Goal: Transaction & Acquisition: Book appointment/travel/reservation

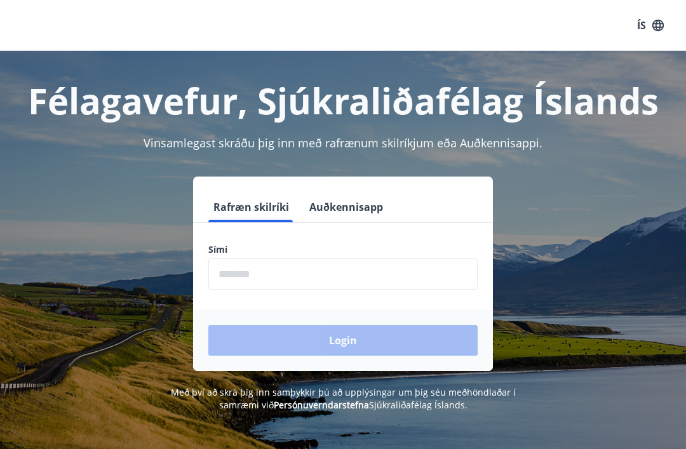
click at [320, 284] on input "phone" at bounding box center [342, 273] width 269 height 31
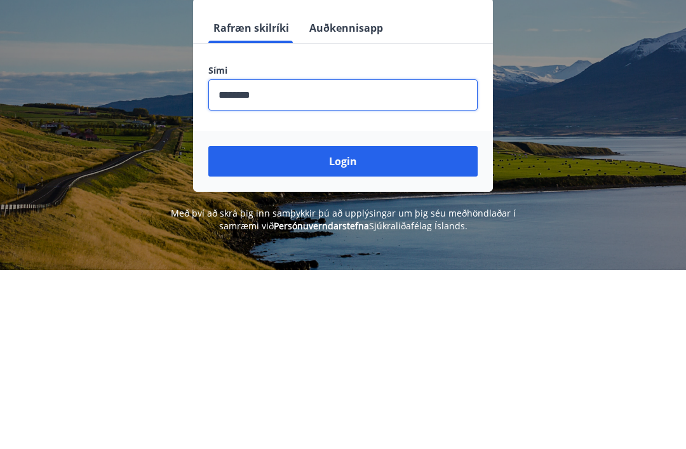
type input "********"
click at [349, 325] on button "Login" at bounding box center [342, 340] width 269 height 30
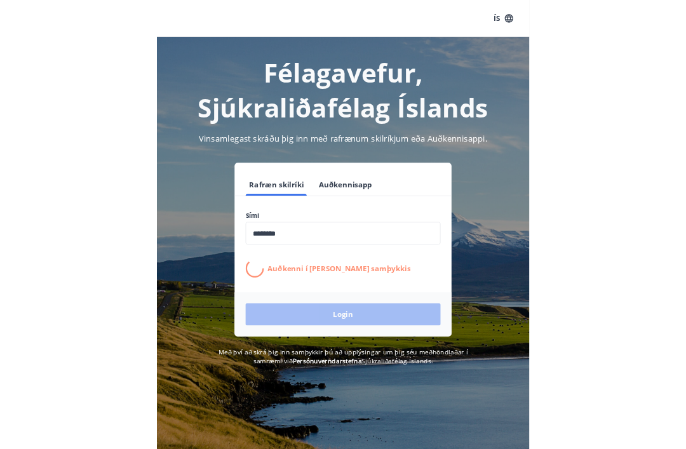
scroll to position [179, 0]
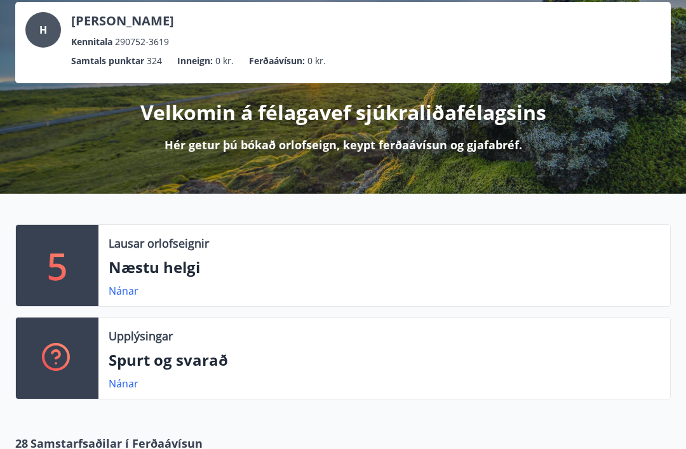
scroll to position [75, 0]
click at [129, 295] on link "Nánar" at bounding box center [124, 291] width 30 height 14
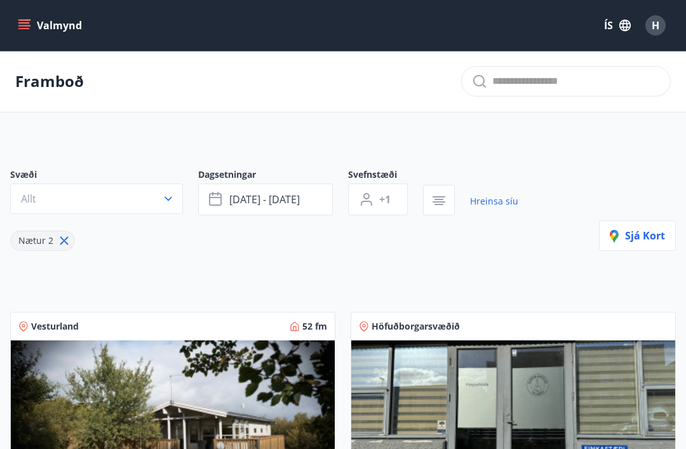
click at [302, 203] on button "[DATE] - [DATE]" at bounding box center [265, 200] width 135 height 32
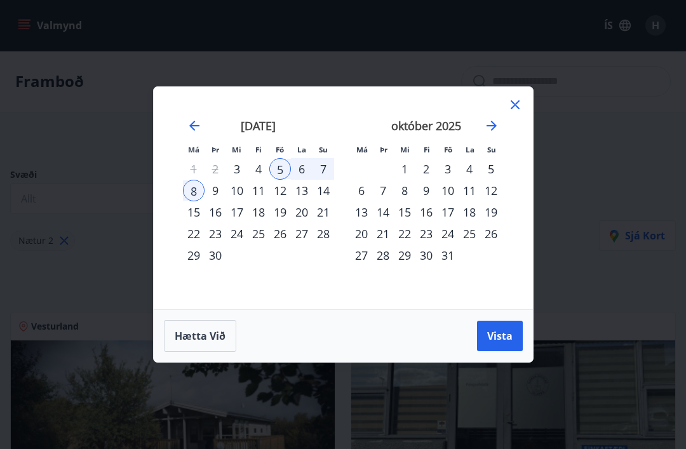
click at [431, 171] on div "2" at bounding box center [426, 169] width 22 height 22
click at [488, 171] on div "5" at bounding box center [491, 169] width 22 height 22
click at [508, 337] on span "Vista" at bounding box center [499, 336] width 25 height 14
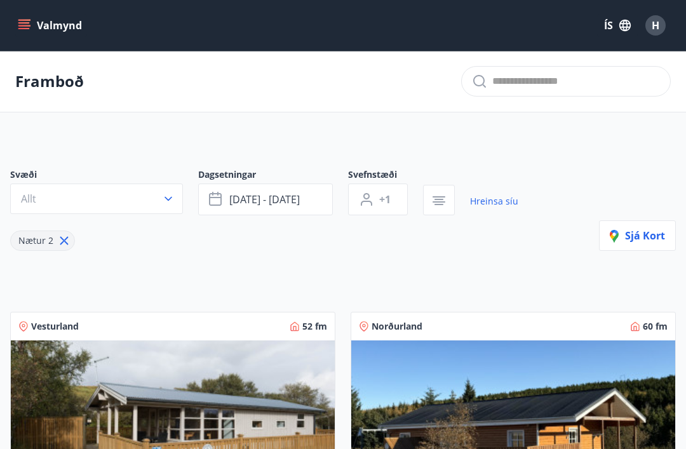
click at [161, 197] on button "Allt" at bounding box center [96, 199] width 173 height 30
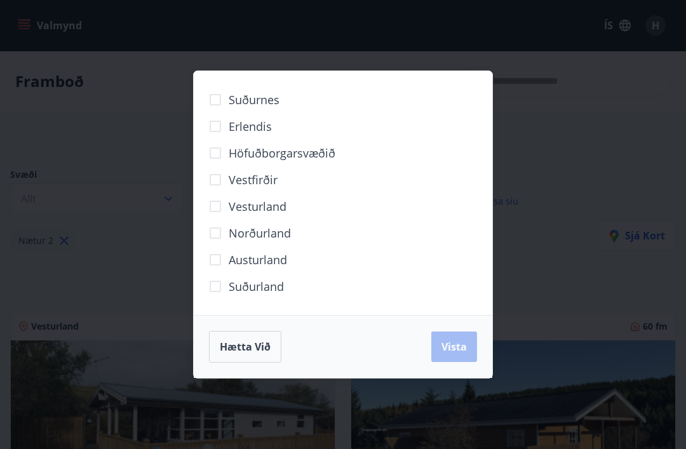
click at [276, 239] on span "Norðurland" at bounding box center [260, 233] width 62 height 17
click at [462, 352] on span "Vista" at bounding box center [453, 347] width 25 height 14
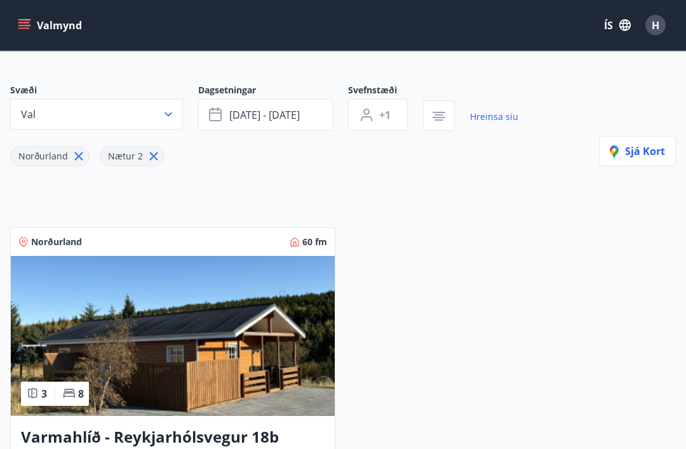
click at [298, 116] on span "[DATE] - [DATE]" at bounding box center [264, 116] width 70 height 14
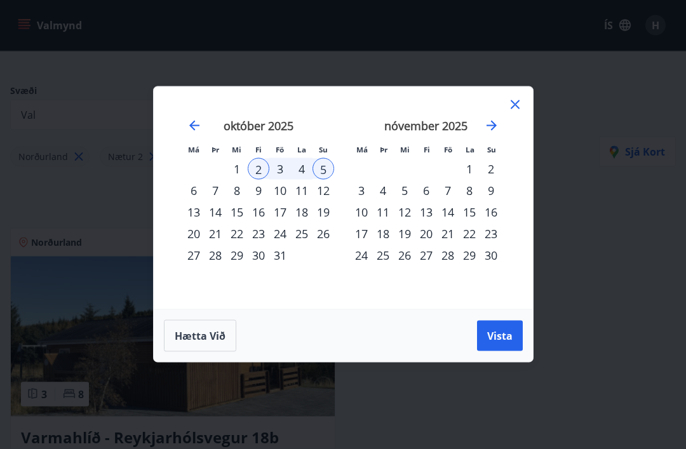
scroll to position [84, 0]
click at [281, 166] on div "3" at bounding box center [280, 169] width 22 height 22
click at [500, 349] on button "Vista" at bounding box center [500, 336] width 46 height 30
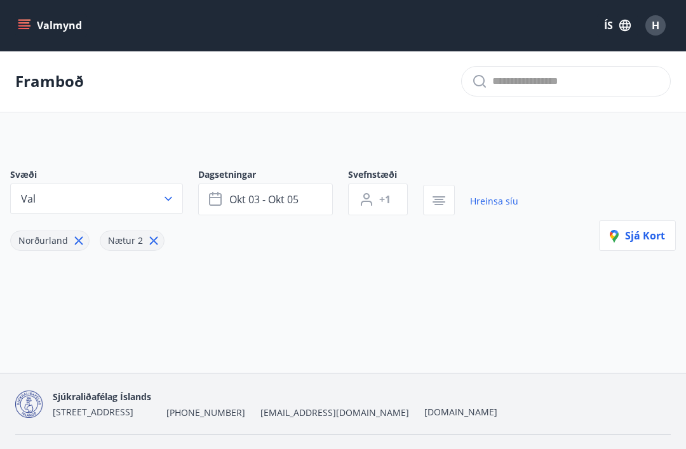
click at [175, 202] on button "Val" at bounding box center [96, 199] width 173 height 30
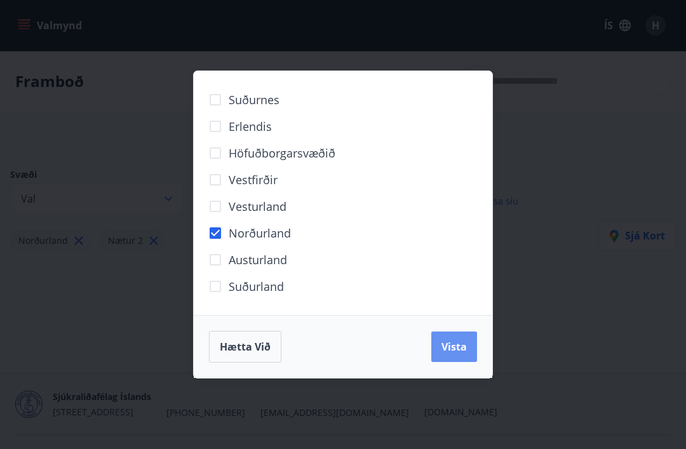
click at [467, 342] on button "Vista" at bounding box center [454, 346] width 46 height 30
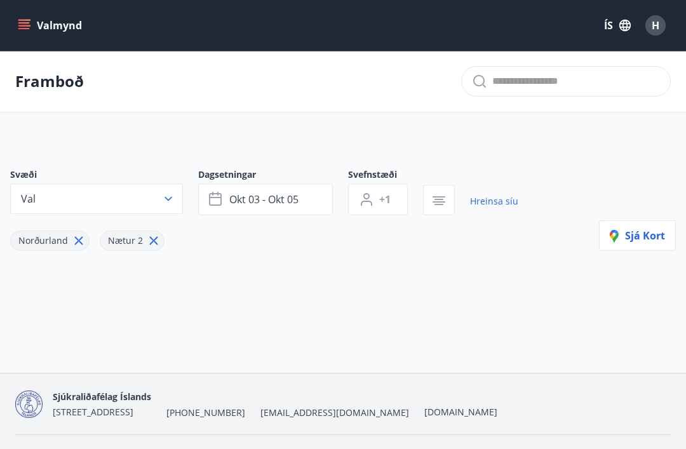
click at [385, 201] on span "+1" at bounding box center [384, 199] width 11 height 14
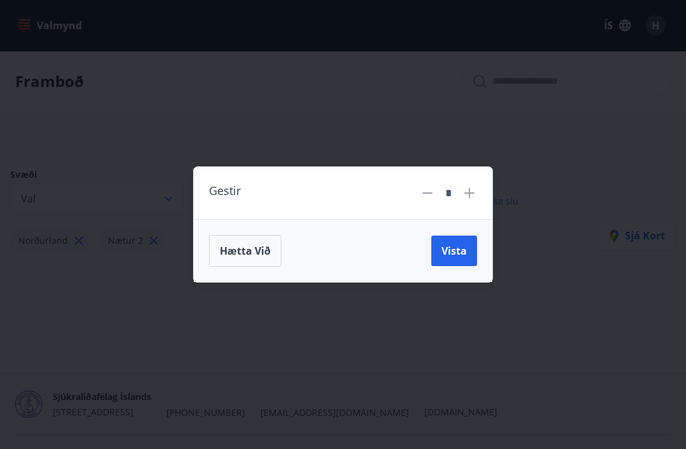
click at [269, 252] on span "Hætta við" at bounding box center [245, 251] width 51 height 14
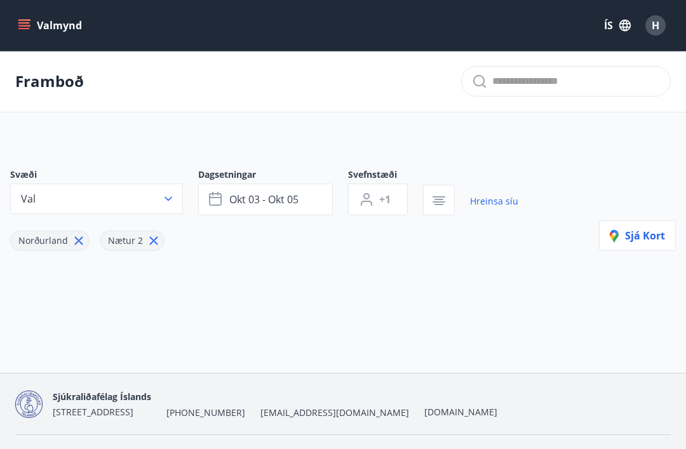
click at [28, 19] on icon "menu" at bounding box center [24, 25] width 13 height 13
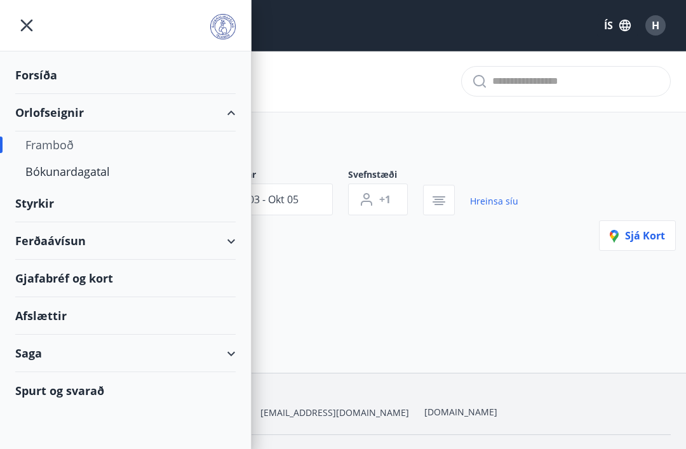
click at [229, 358] on div "Saga" at bounding box center [125, 353] width 220 height 37
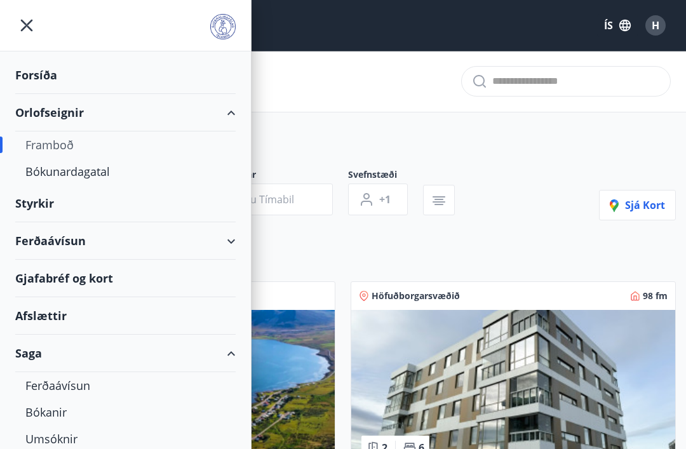
type input "*"
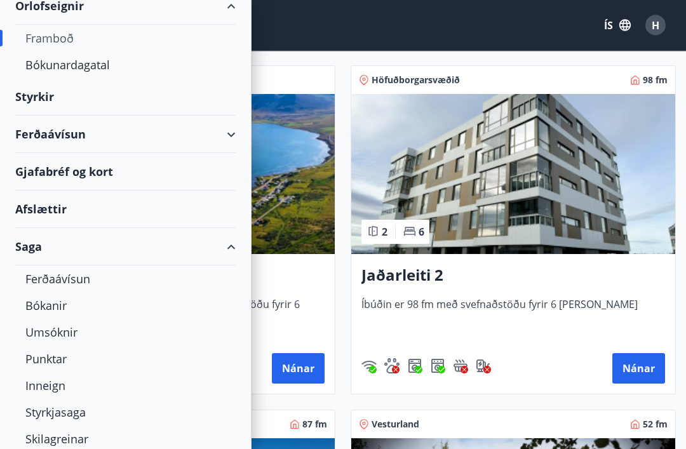
scroll to position [217, 0]
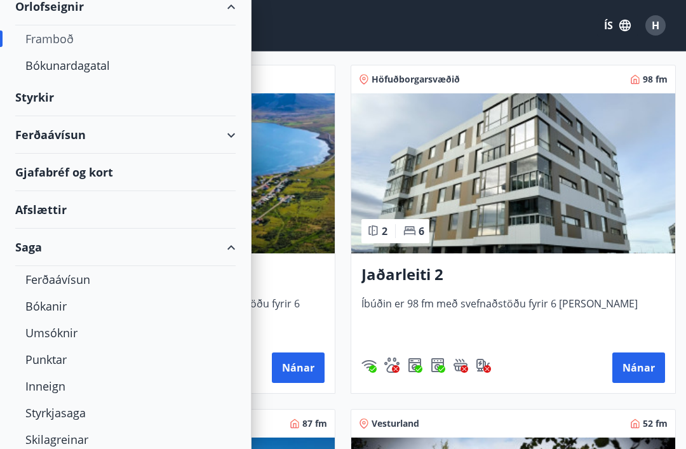
click at [72, 411] on div "Styrkjasaga" at bounding box center [125, 412] width 200 height 27
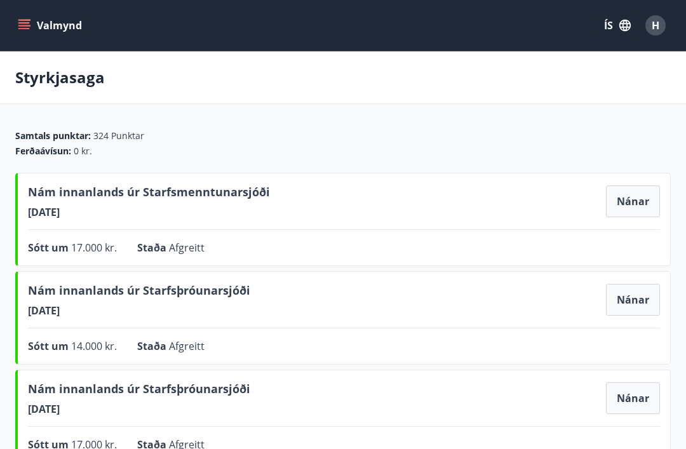
click at [32, 25] on button "Valmynd" at bounding box center [51, 25] width 72 height 23
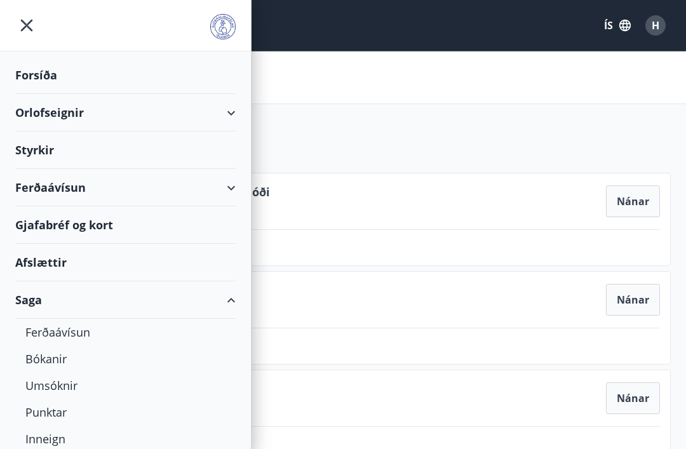
click at [227, 110] on div "Orlofseignir" at bounding box center [125, 112] width 220 height 37
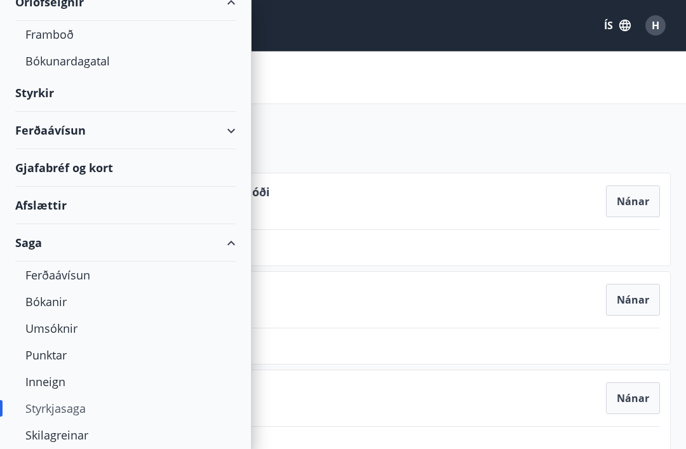
scroll to position [114, 0]
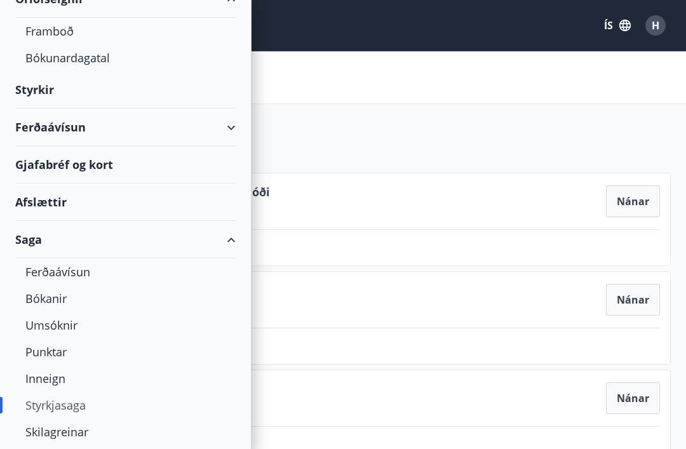
click at [578, 84] on div "Styrkjasaga" at bounding box center [343, 77] width 686 height 53
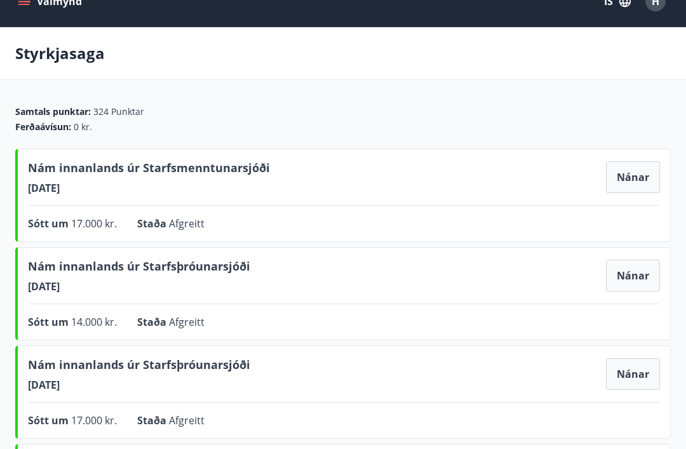
scroll to position [0, 0]
